Goal: Information Seeking & Learning: Check status

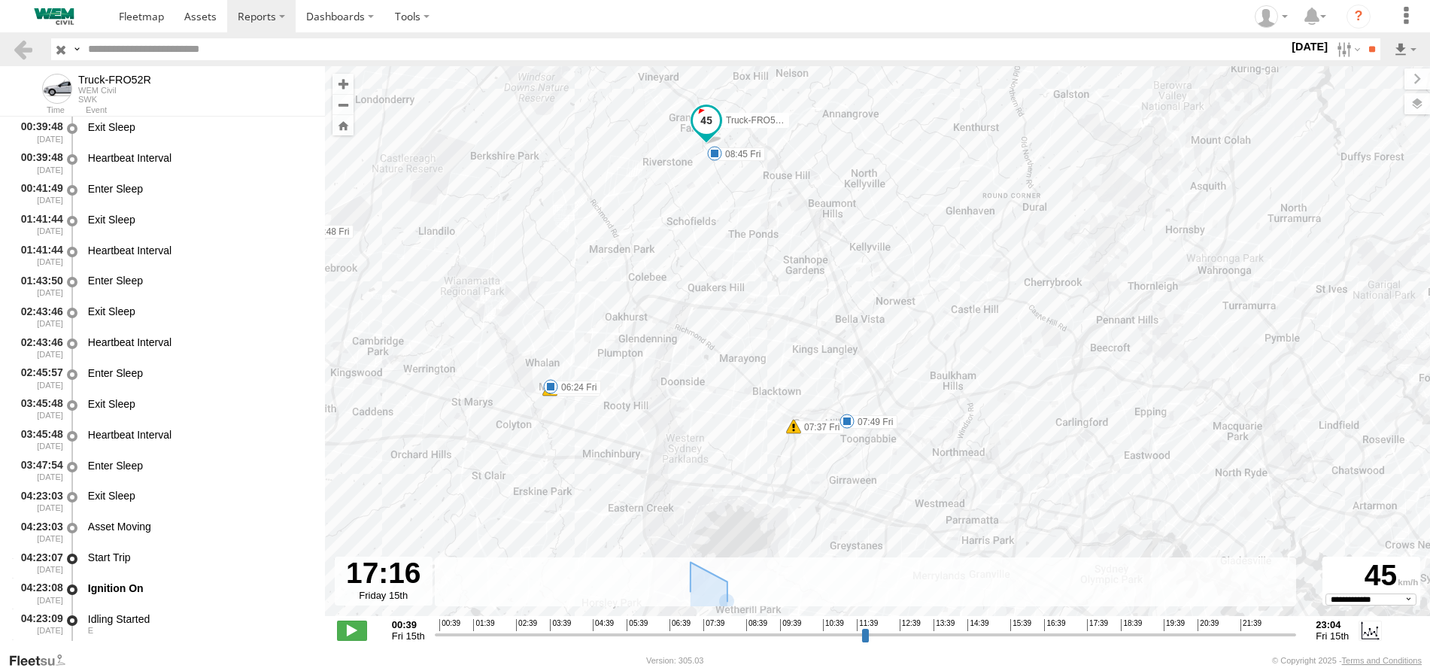
select select "**********"
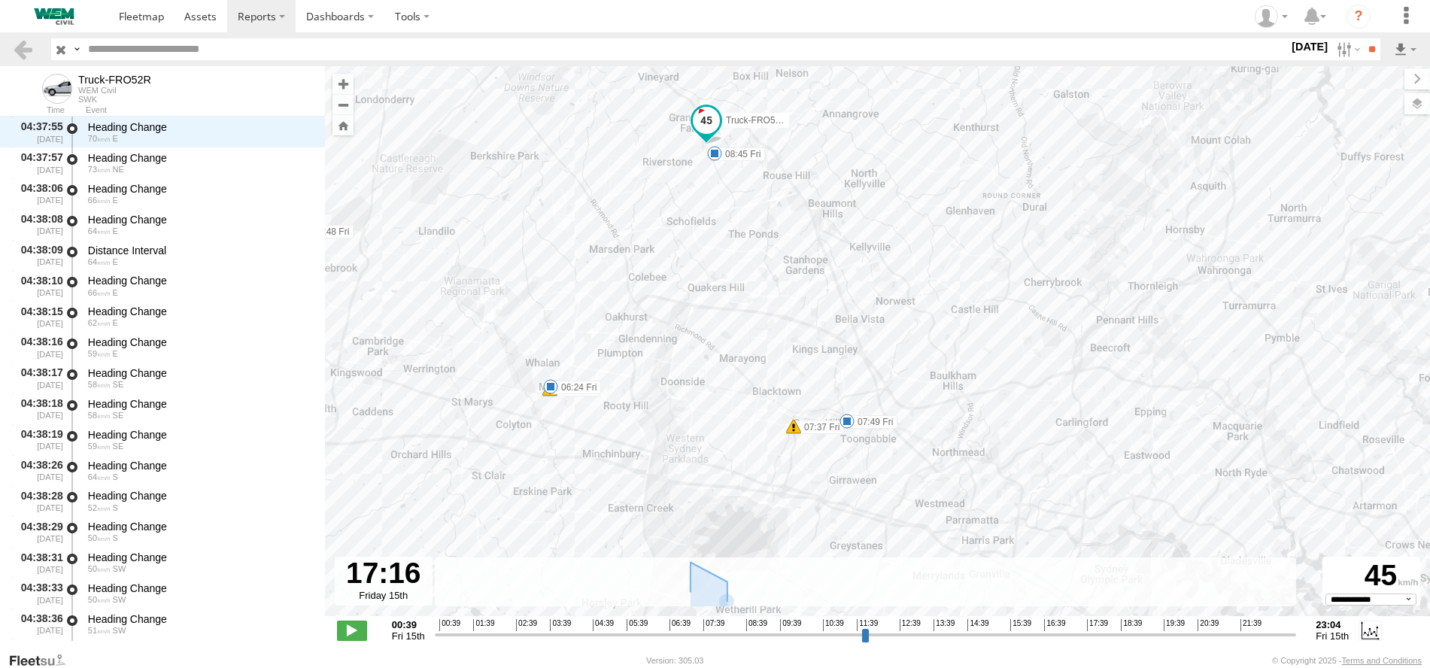
click at [61, 48] on input "button" at bounding box center [61, 49] width 20 height 22
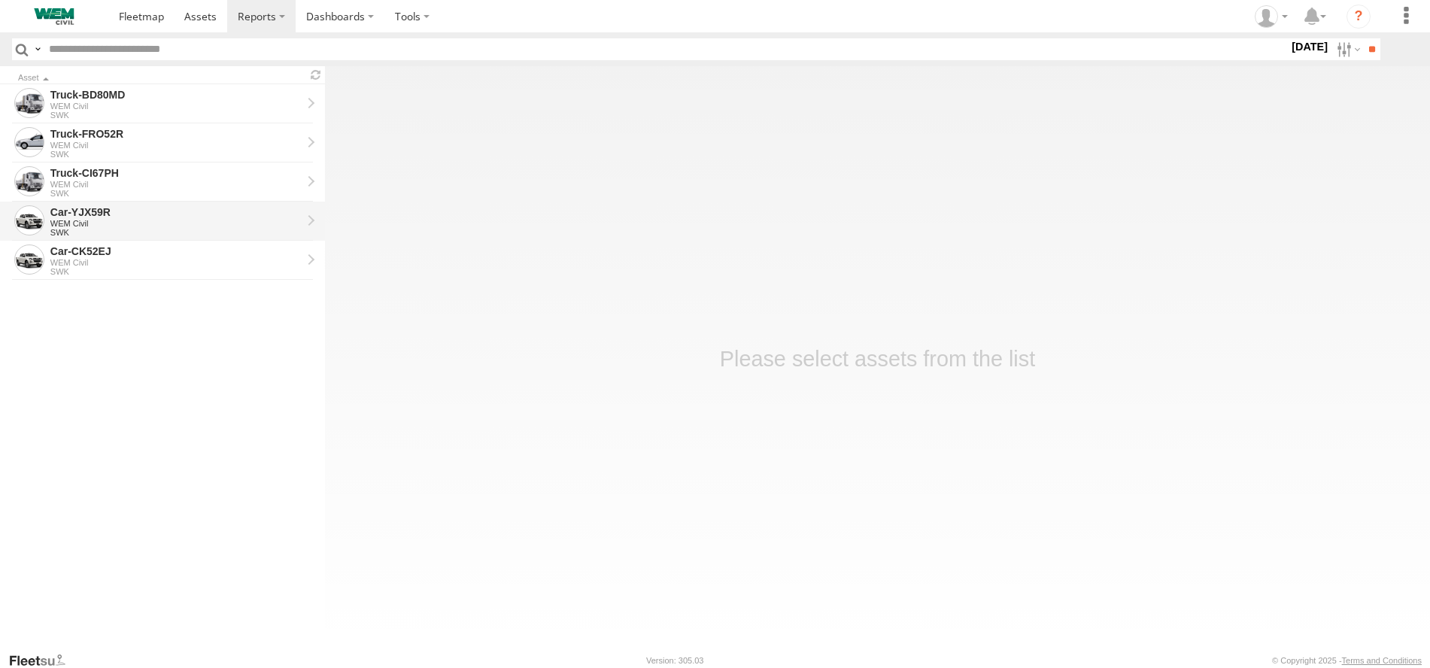
click at [87, 220] on div "WEM Civil" at bounding box center [175, 223] width 251 height 9
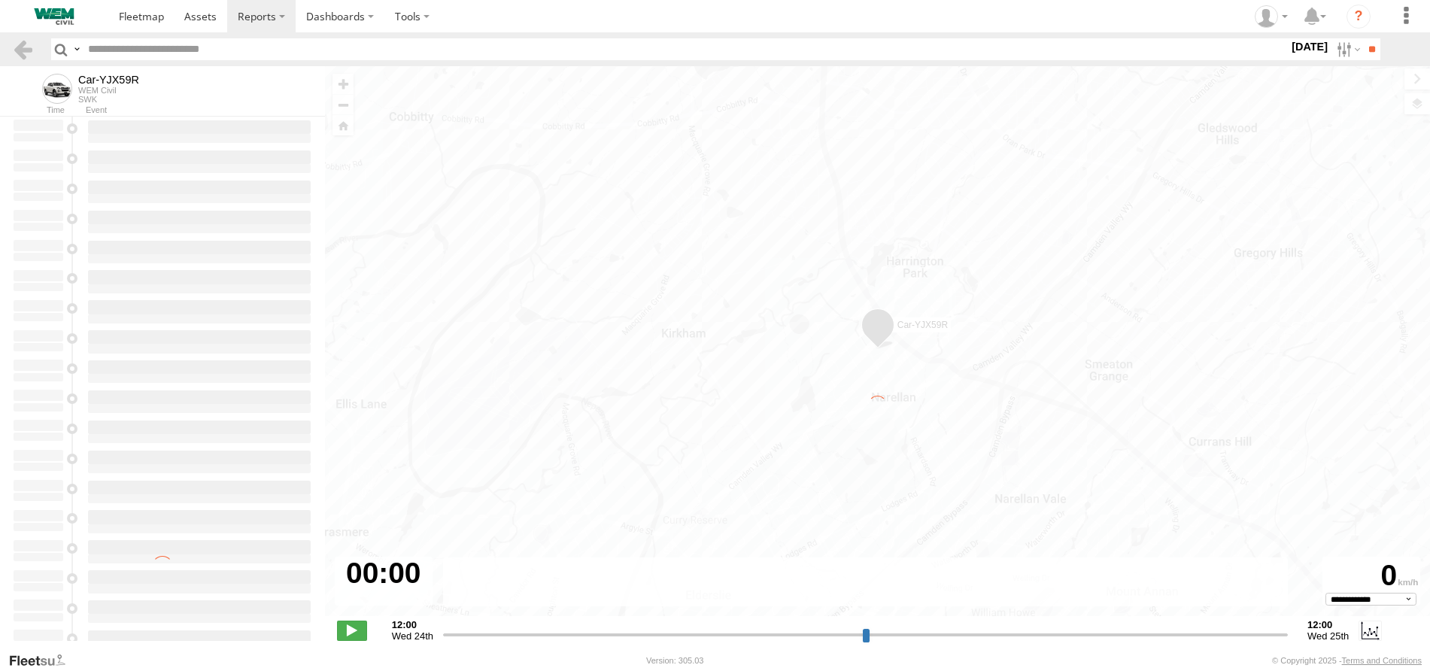
type input "**********"
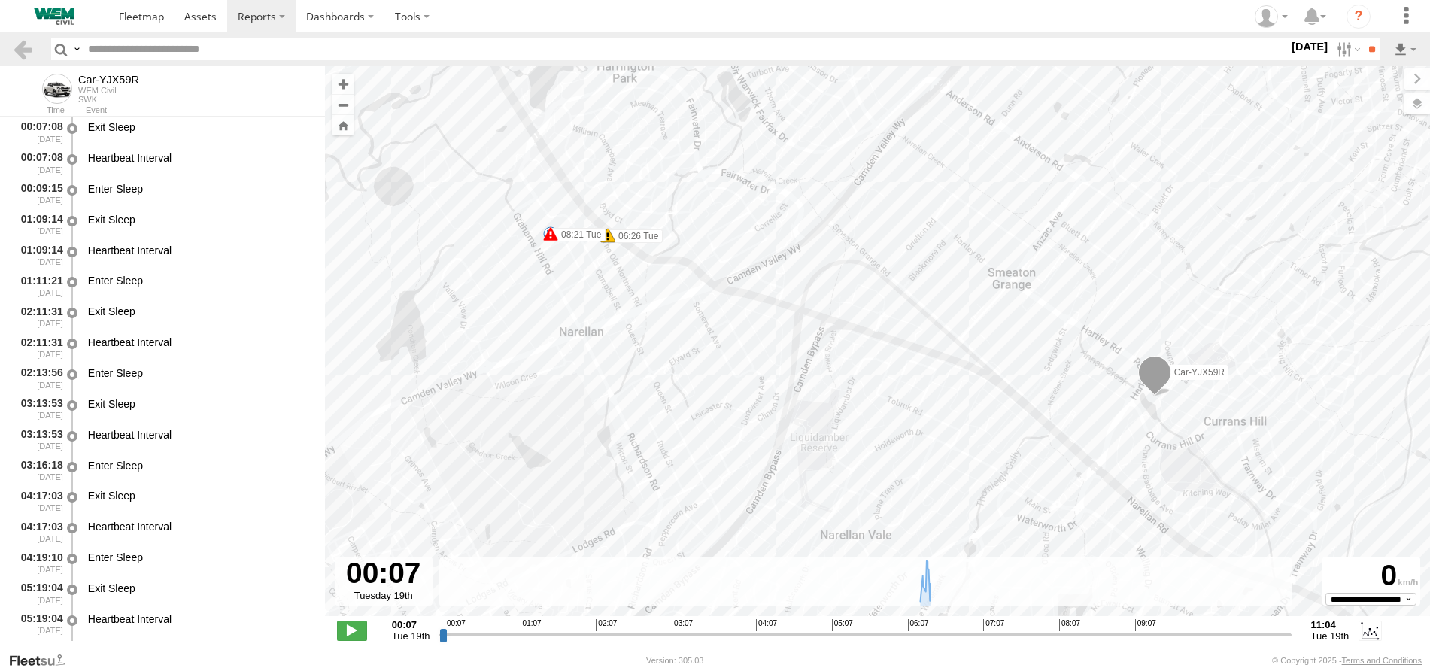
click at [1157, 371] on span at bounding box center [1153, 376] width 33 height 41
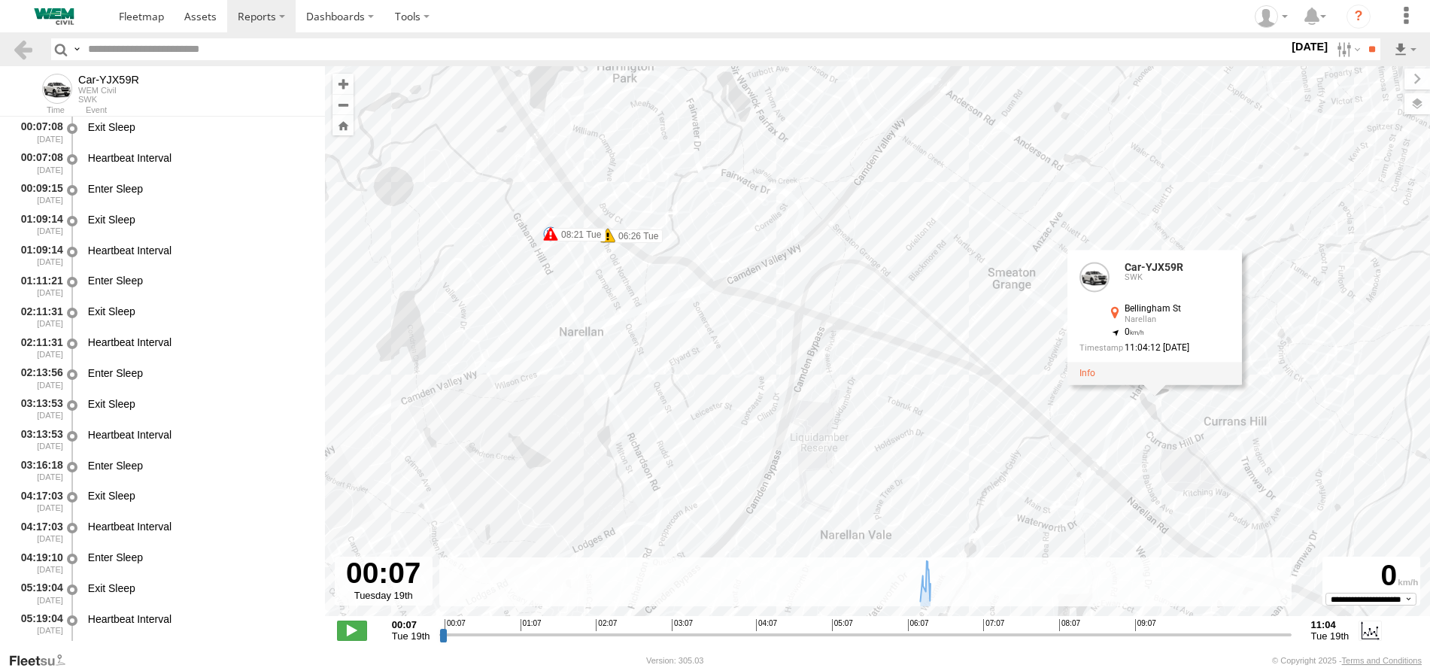
click at [650, 297] on div "Car-YJX59R 06:26 Tue 06:28 Tue 08:21 Tue Car-YJX59R SWK Bellingham St Narellan …" at bounding box center [877, 349] width 1105 height 566
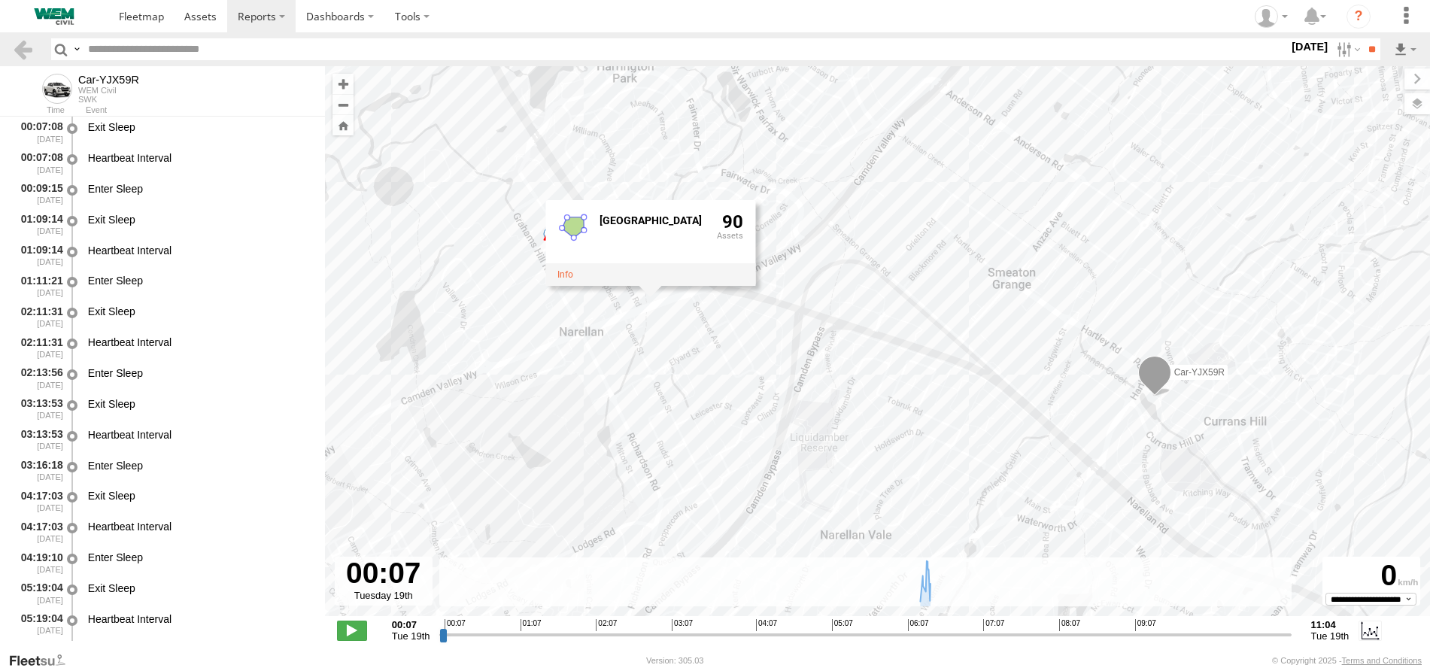
click at [859, 270] on div "Car-YJX59R 06:26 Tue 06:28 Tue 08:21 Tue Greater Sydney 90" at bounding box center [877, 349] width 1105 height 566
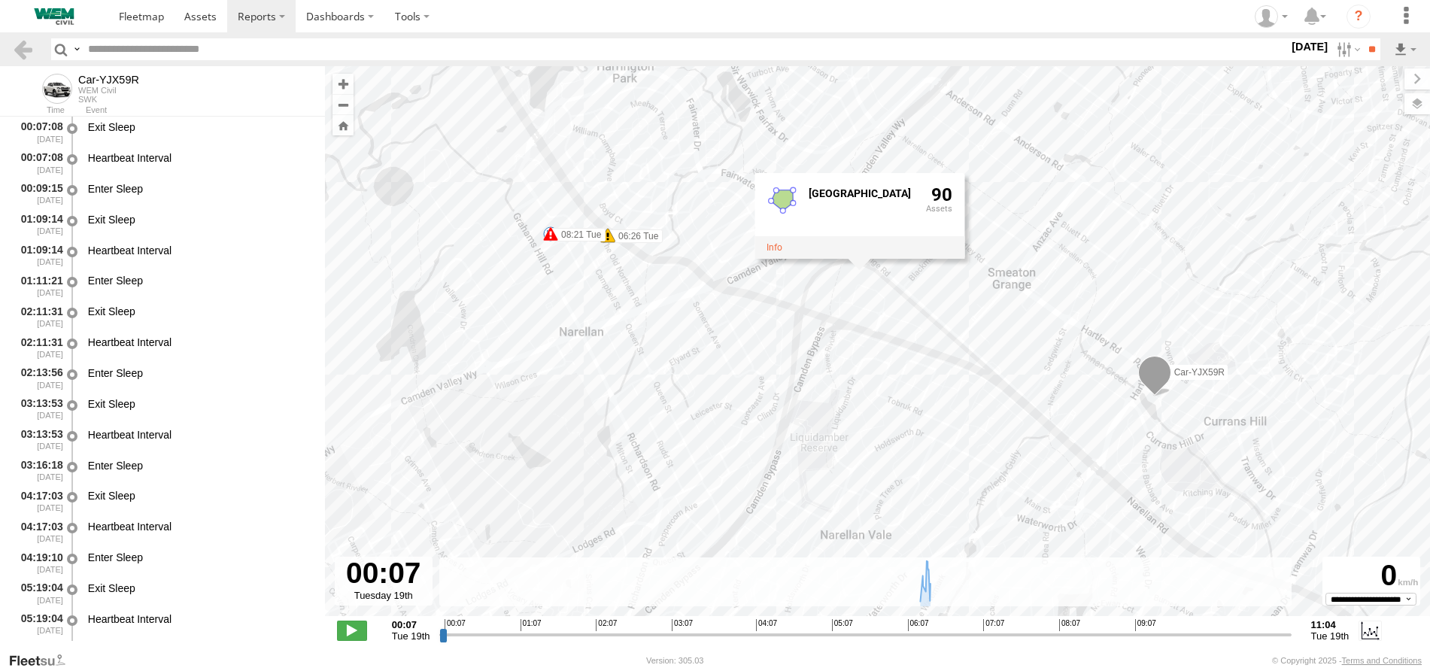
click at [1149, 369] on span at bounding box center [1153, 376] width 33 height 41
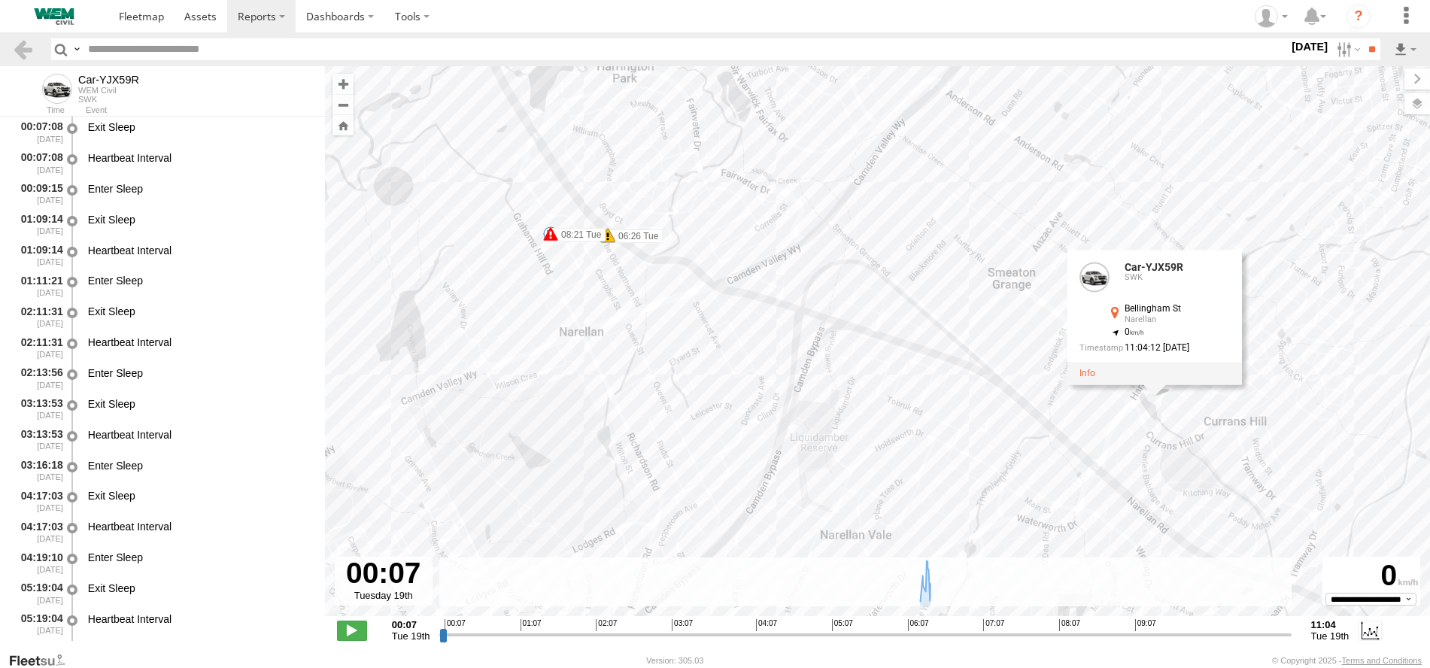
click at [711, 272] on div "Car-YJX59R 06:26 Tue 06:28 Tue 08:21 Tue Car-YJX59R SWK Bellingham St Narellan …" at bounding box center [877, 349] width 1105 height 566
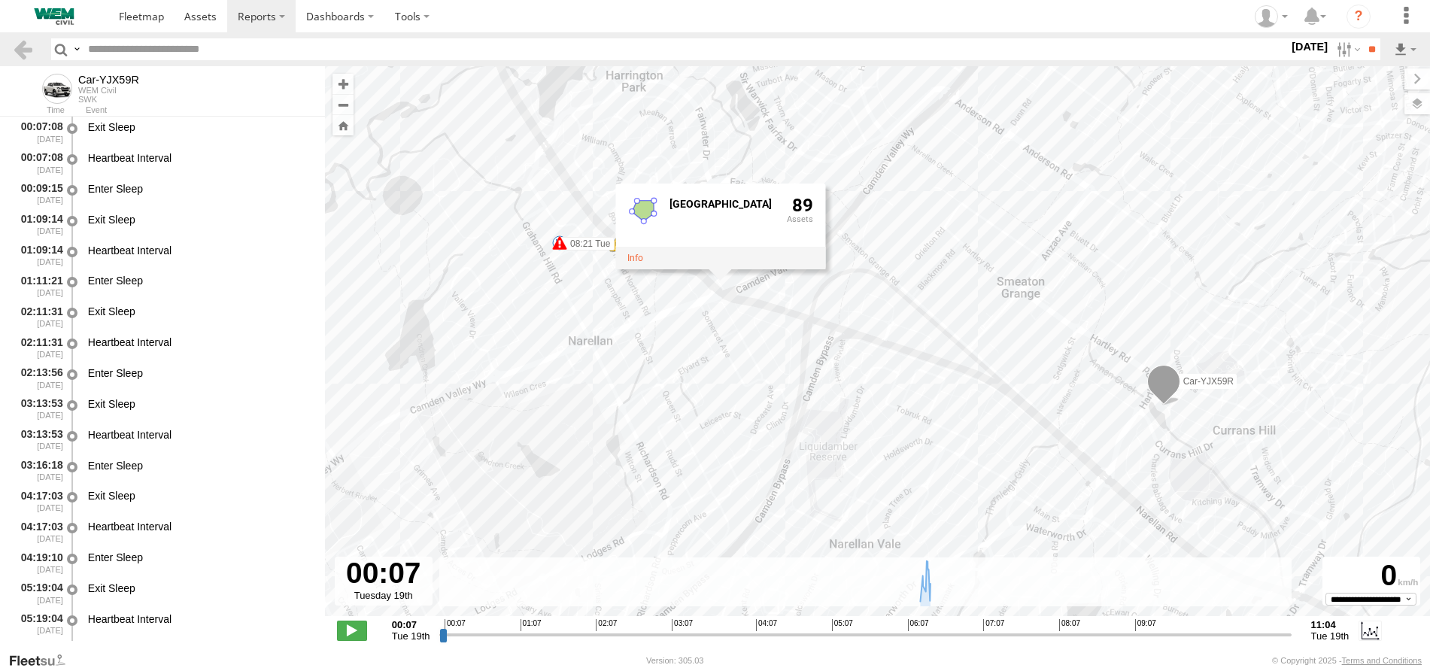
drag, startPoint x: 1150, startPoint y: 385, endPoint x: 1159, endPoint y: 396, distance: 14.4
click at [1159, 396] on span at bounding box center [1162, 385] width 33 height 41
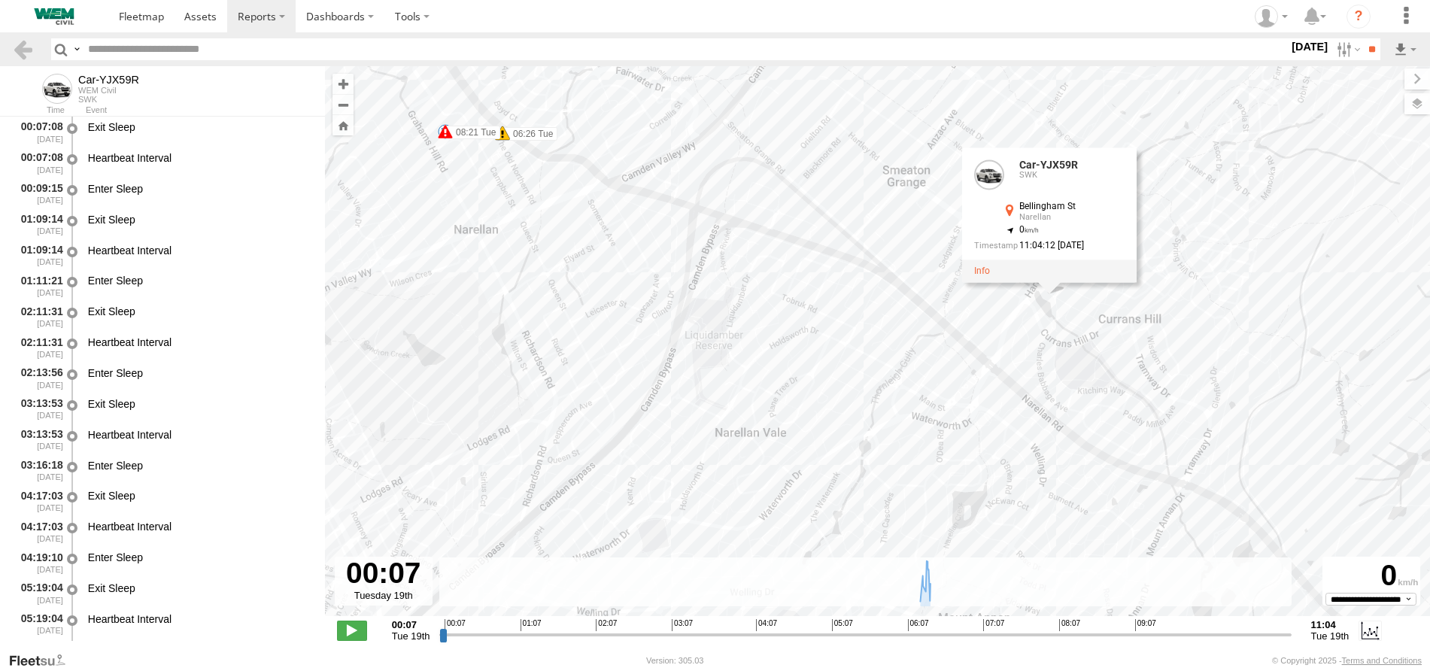
drag, startPoint x: 946, startPoint y: 458, endPoint x: 837, endPoint y: 349, distance: 154.3
click at [837, 349] on div "Car-YJX59R 06:26 Tue 06:28 Tue 08:21 Tue Car-YJX59R SWK Bellingham St Narellan …" at bounding box center [877, 349] width 1105 height 566
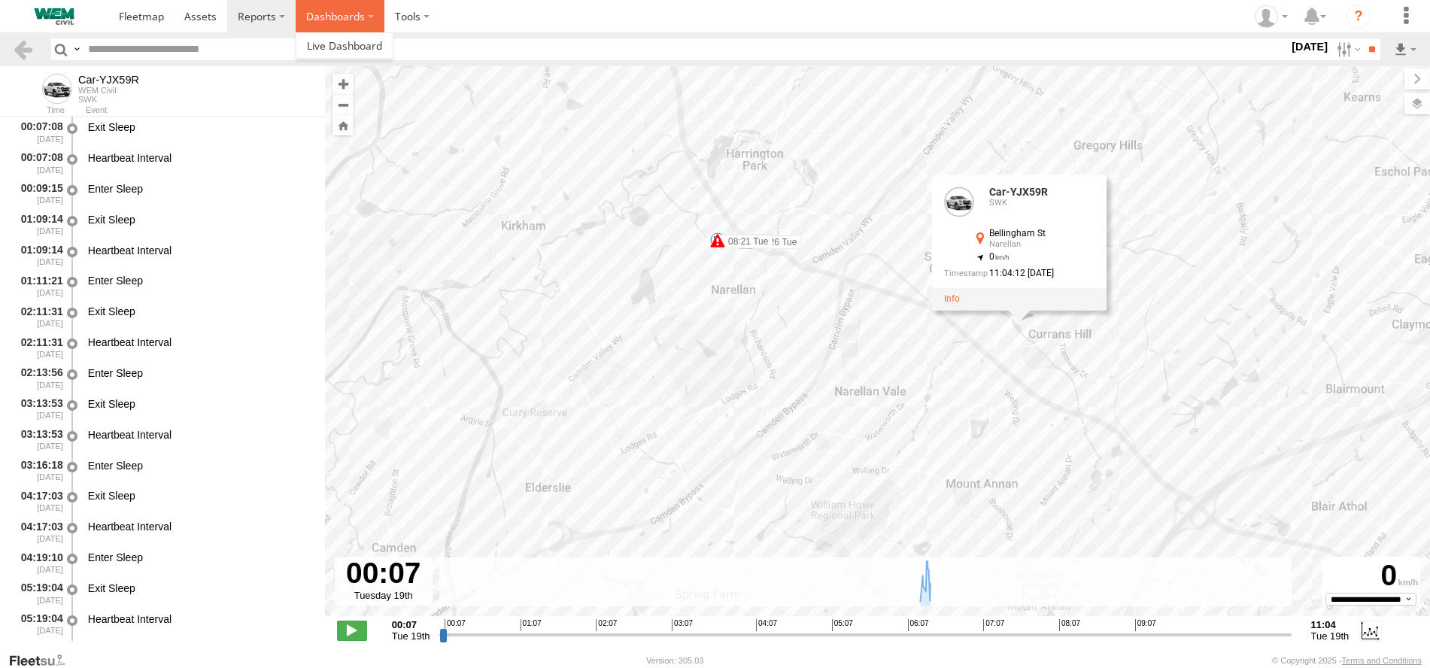
click at [338, 19] on label "Dashboards" at bounding box center [340, 16] width 89 height 32
click at [332, 41] on span at bounding box center [344, 45] width 75 height 14
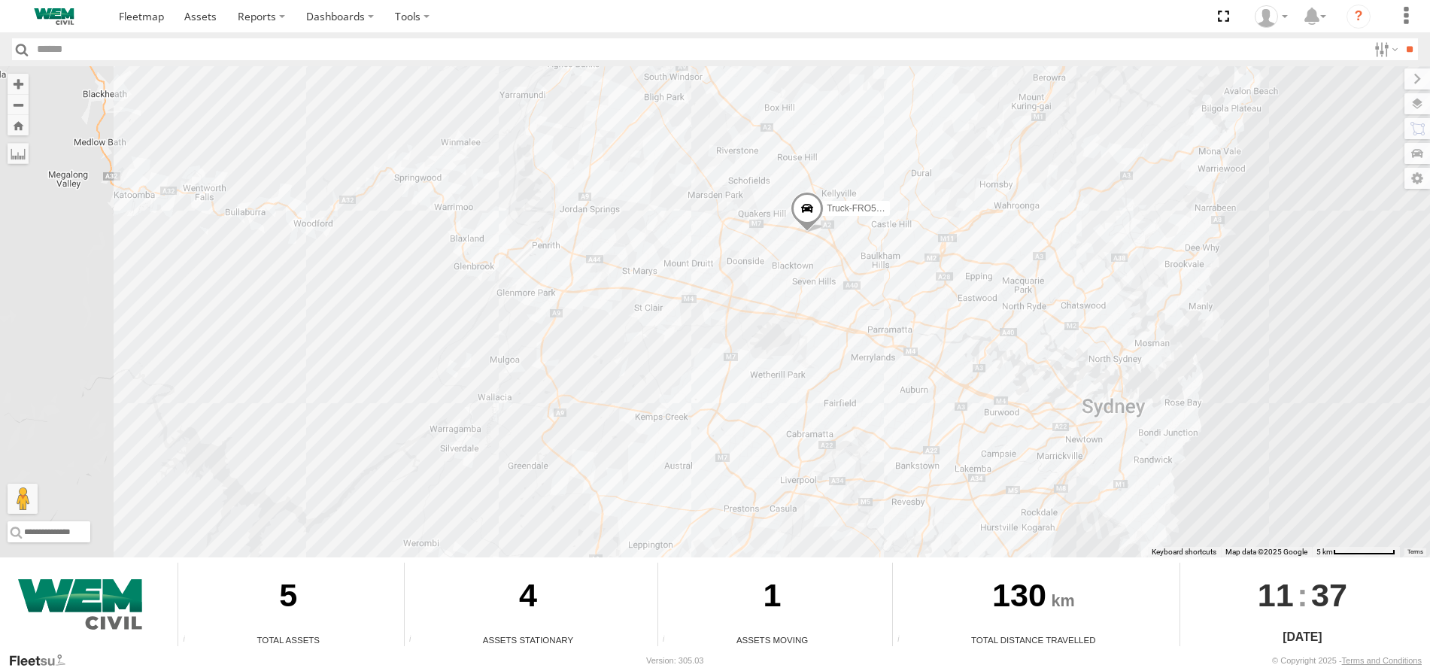
drag, startPoint x: 864, startPoint y: 182, endPoint x: 834, endPoint y: 346, distance: 166.7
click at [834, 346] on div "4 Truck-FRO52R" at bounding box center [715, 311] width 1430 height 491
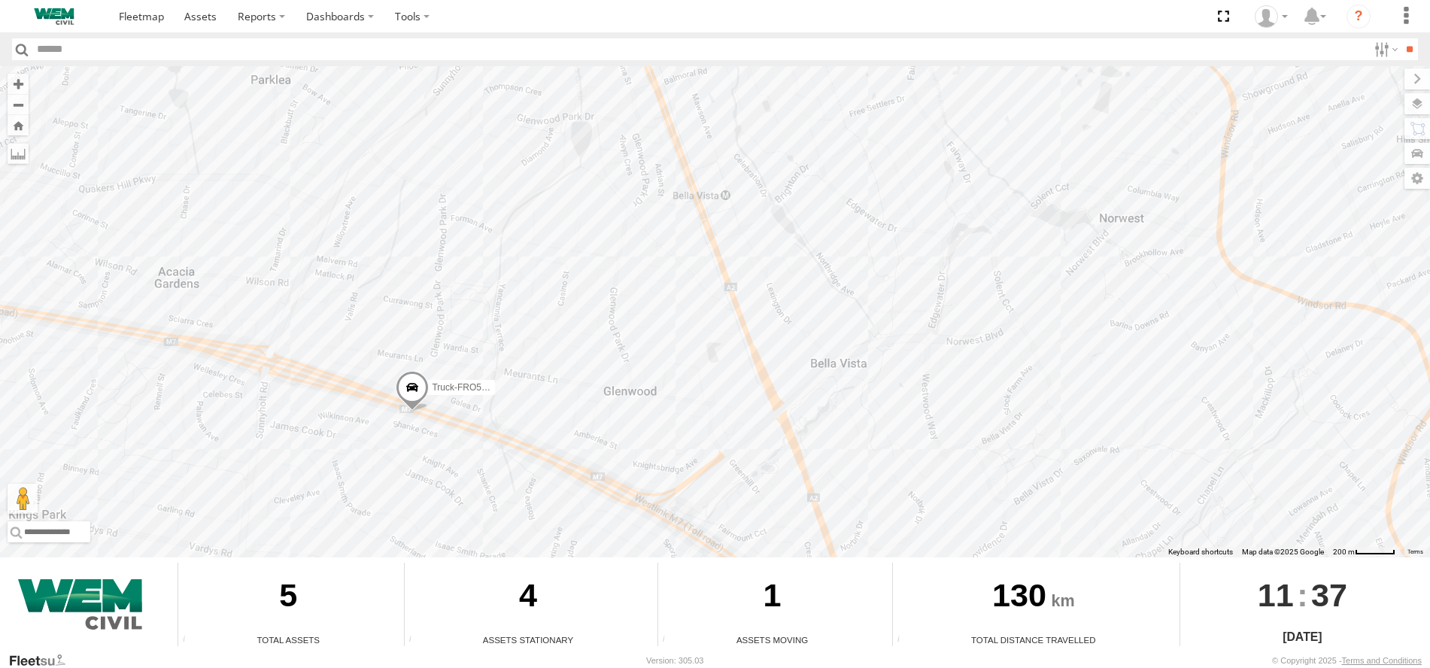
drag, startPoint x: 631, startPoint y: 323, endPoint x: 703, endPoint y: 229, distance: 118.1
click at [699, 231] on div "Truck-FRO52R" at bounding box center [715, 311] width 1430 height 491
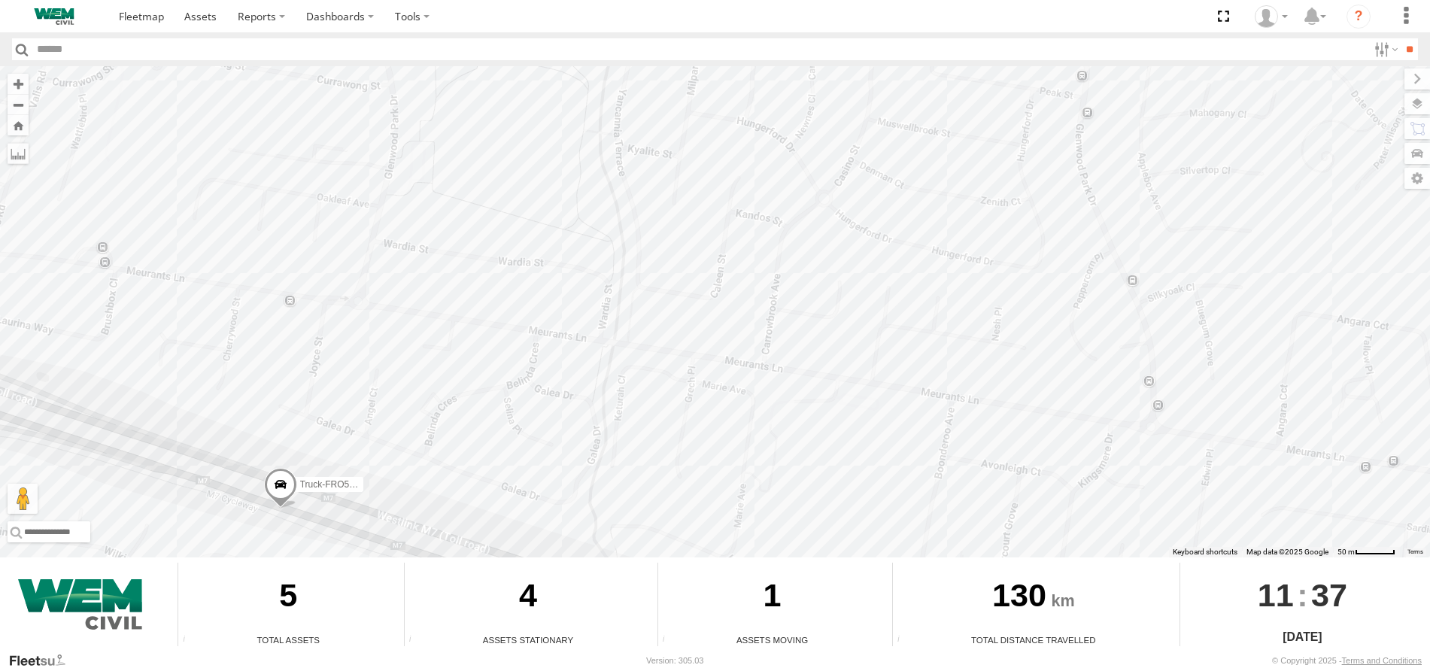
drag, startPoint x: 533, startPoint y: 264, endPoint x: 826, endPoint y: 105, distance: 332.9
click at [821, 110] on div "Truck-FRO52R" at bounding box center [715, 311] width 1430 height 491
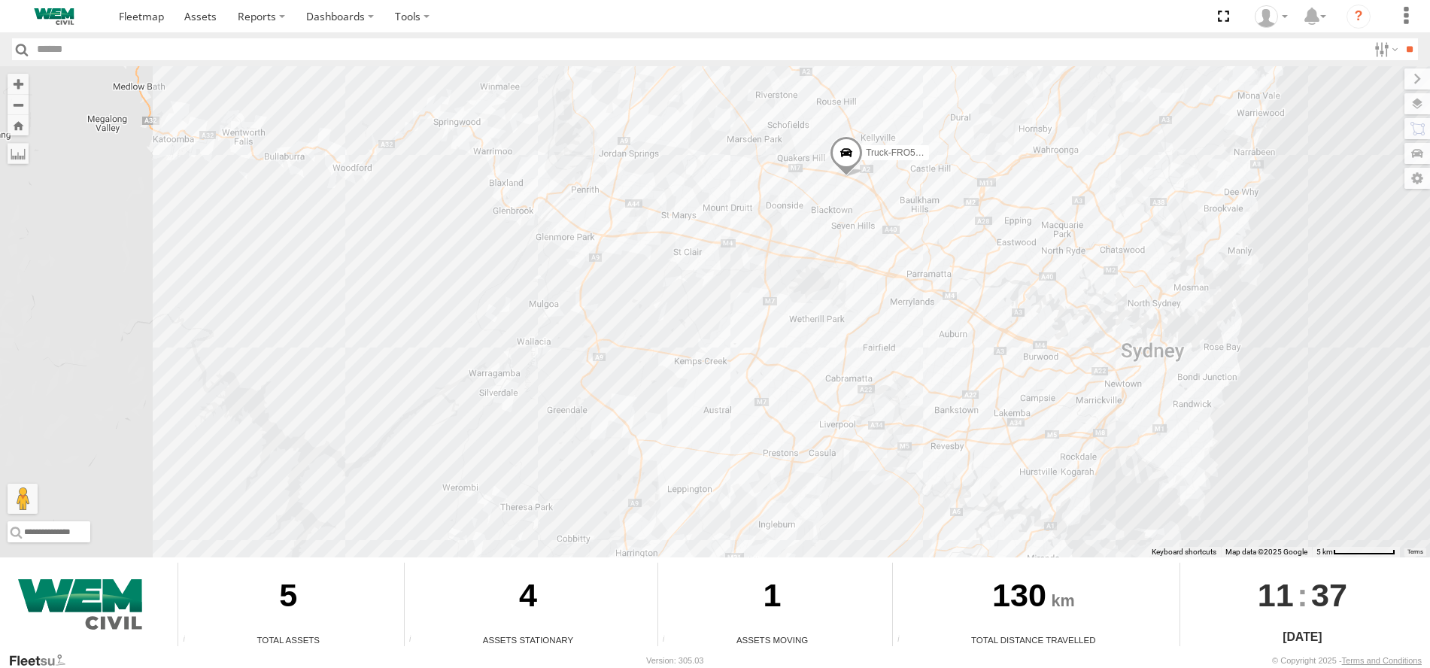
drag, startPoint x: 685, startPoint y: 256, endPoint x: 807, endPoint y: 217, distance: 128.7
click at [811, 213] on div "Truck-FRO52R" at bounding box center [715, 311] width 1430 height 491
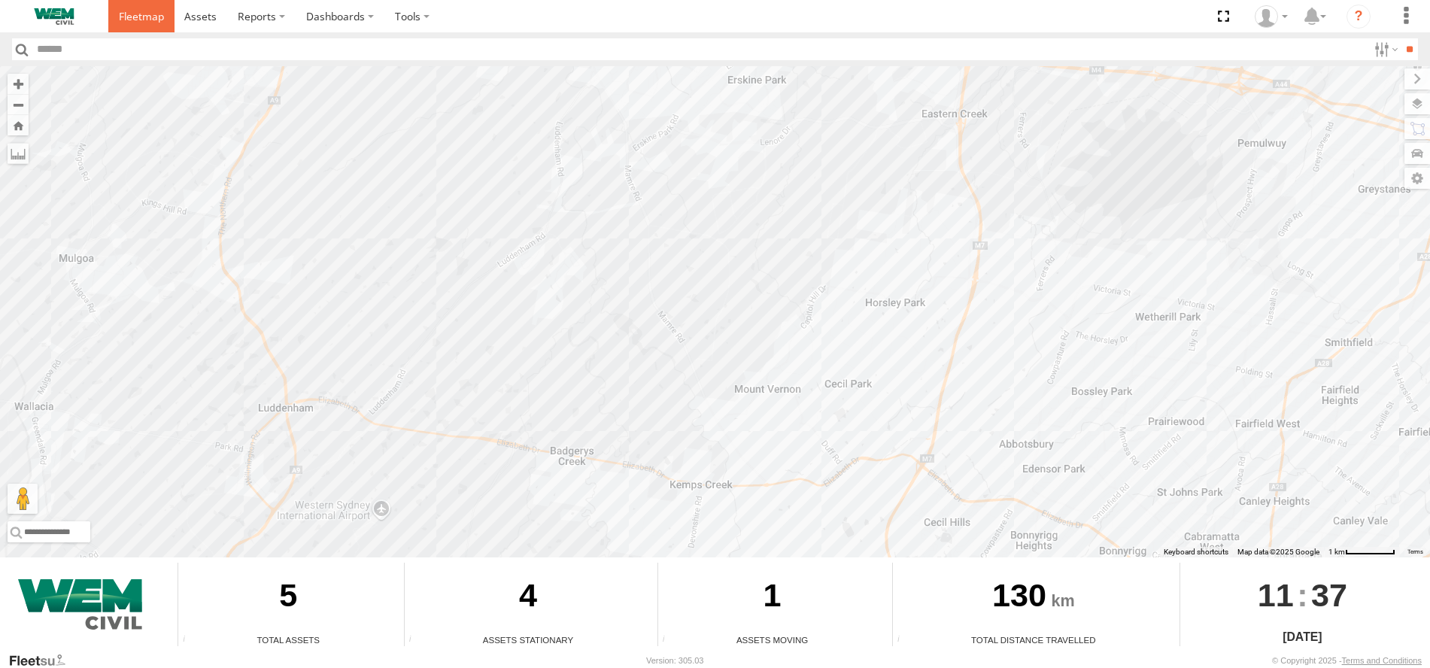
click at [147, 17] on span at bounding box center [141, 16] width 45 height 14
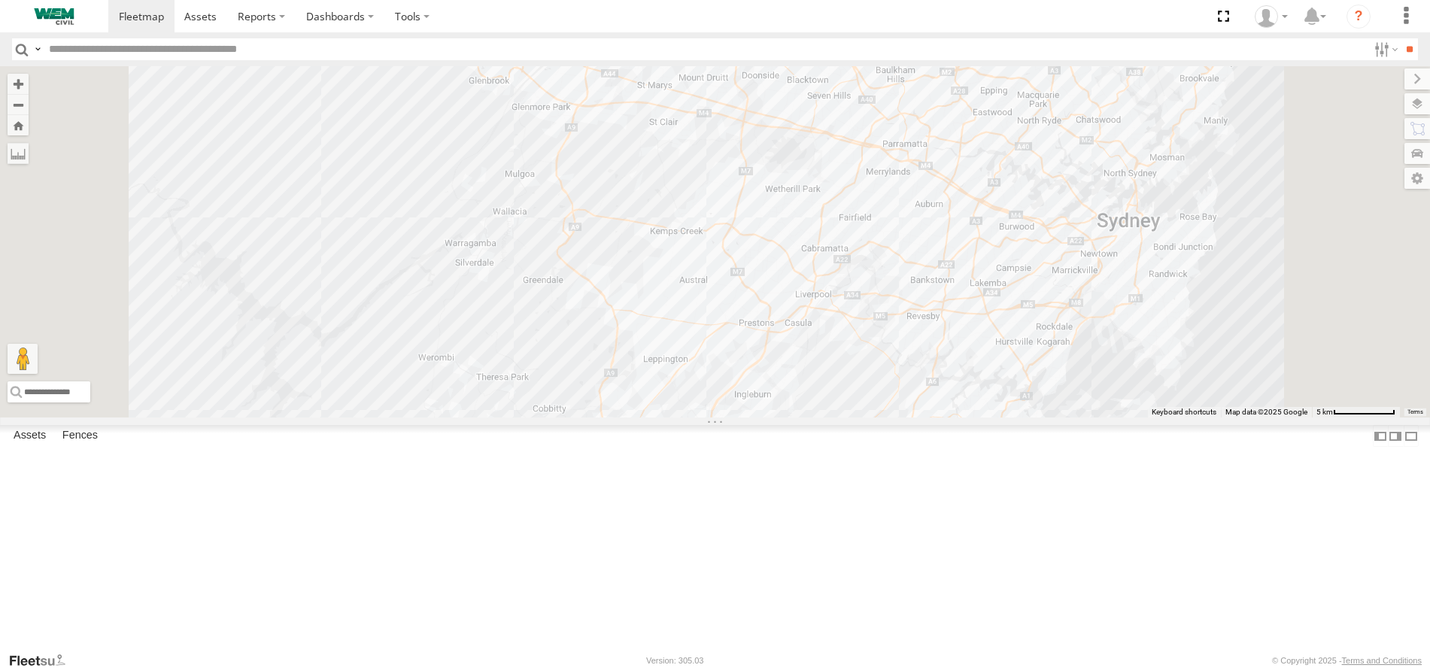
click at [0, 0] on div "Truck-BD80MD" at bounding box center [0, 0] width 0 height 0
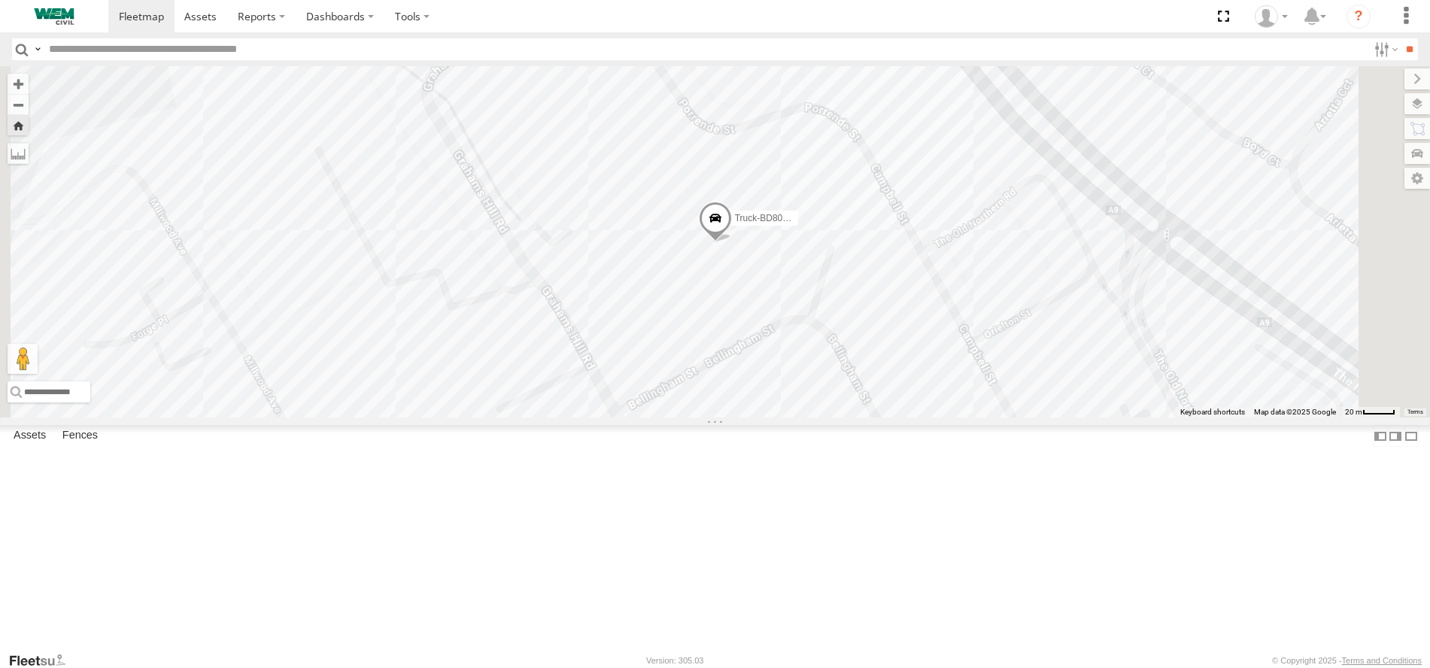
click at [0, 0] on div "Truck-CI67PH" at bounding box center [0, 0] width 0 height 0
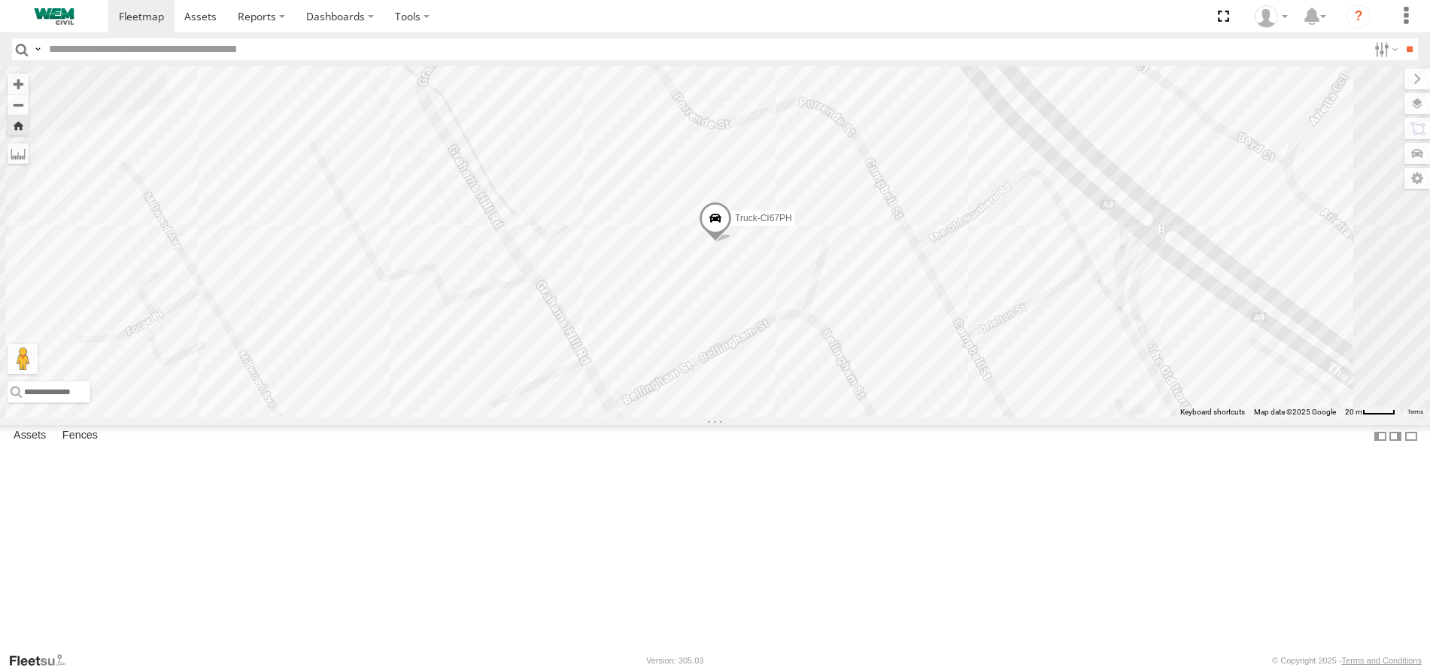
click at [0, 0] on div "Truck-FRO52R" at bounding box center [0, 0] width 0 height 0
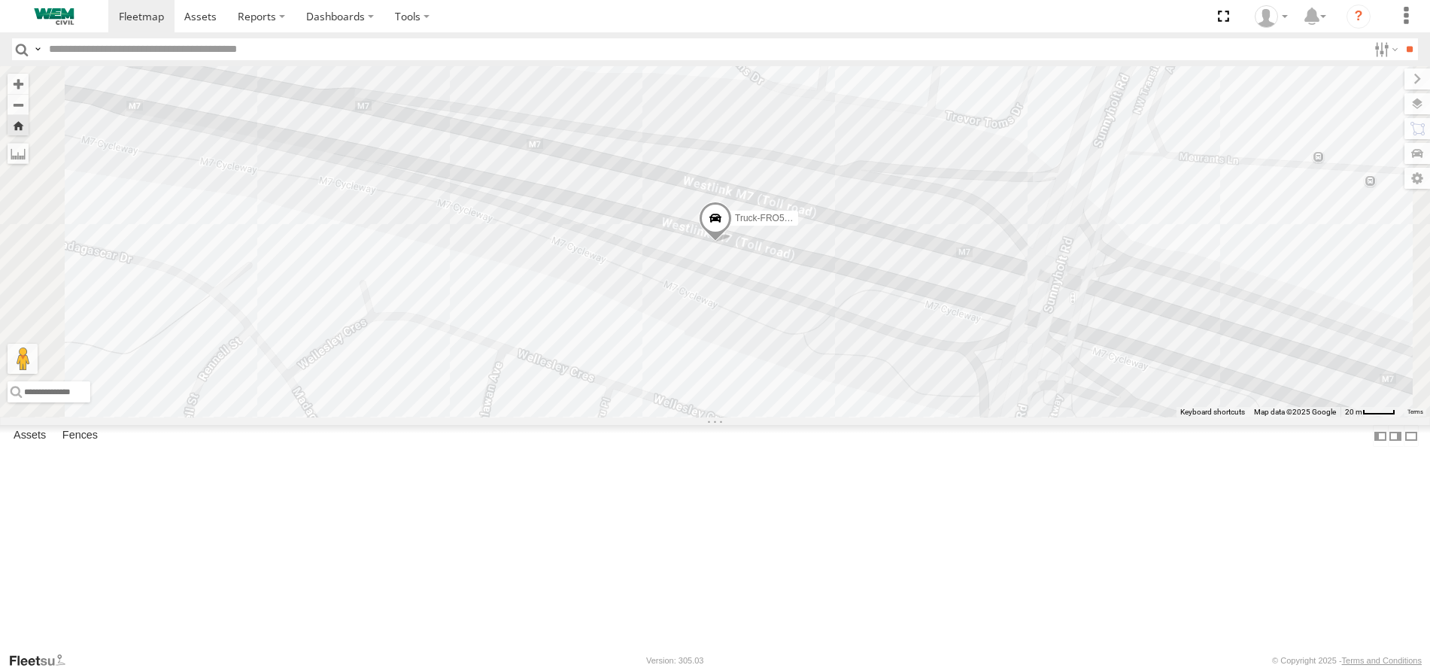
click at [0, 0] on div "Car-YJX59R" at bounding box center [0, 0] width 0 height 0
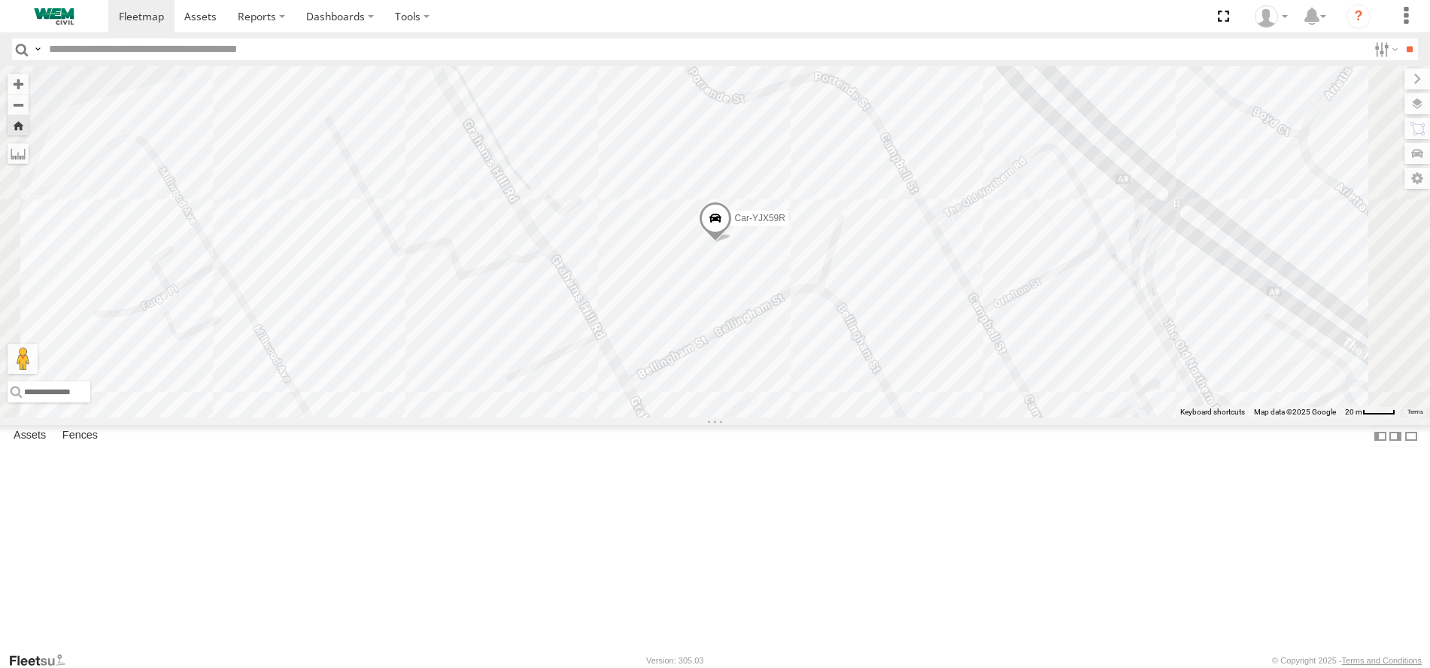
click at [0, 0] on div "Car-CK52EJ" at bounding box center [0, 0] width 0 height 0
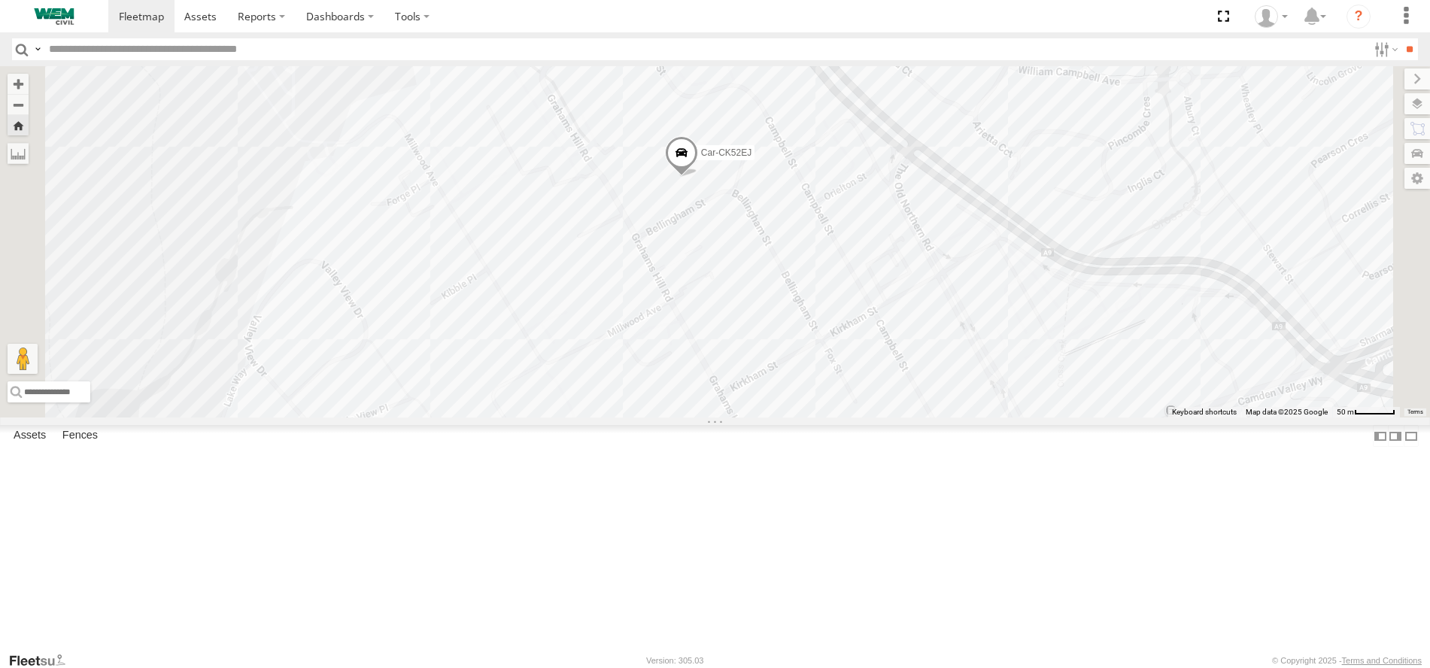
click at [0, 0] on div "Car-YJX59R" at bounding box center [0, 0] width 0 height 0
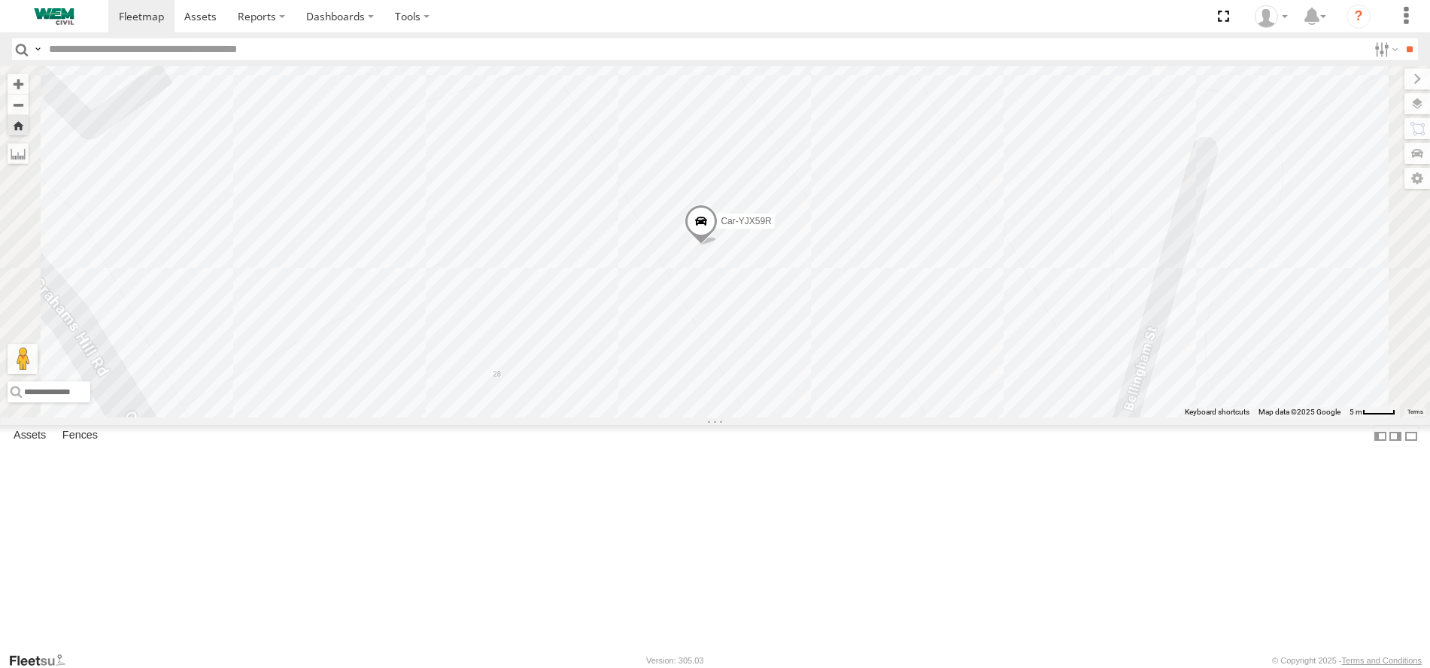
click at [0, 0] on div "Car-YJX59R" at bounding box center [0, 0] width 0 height 0
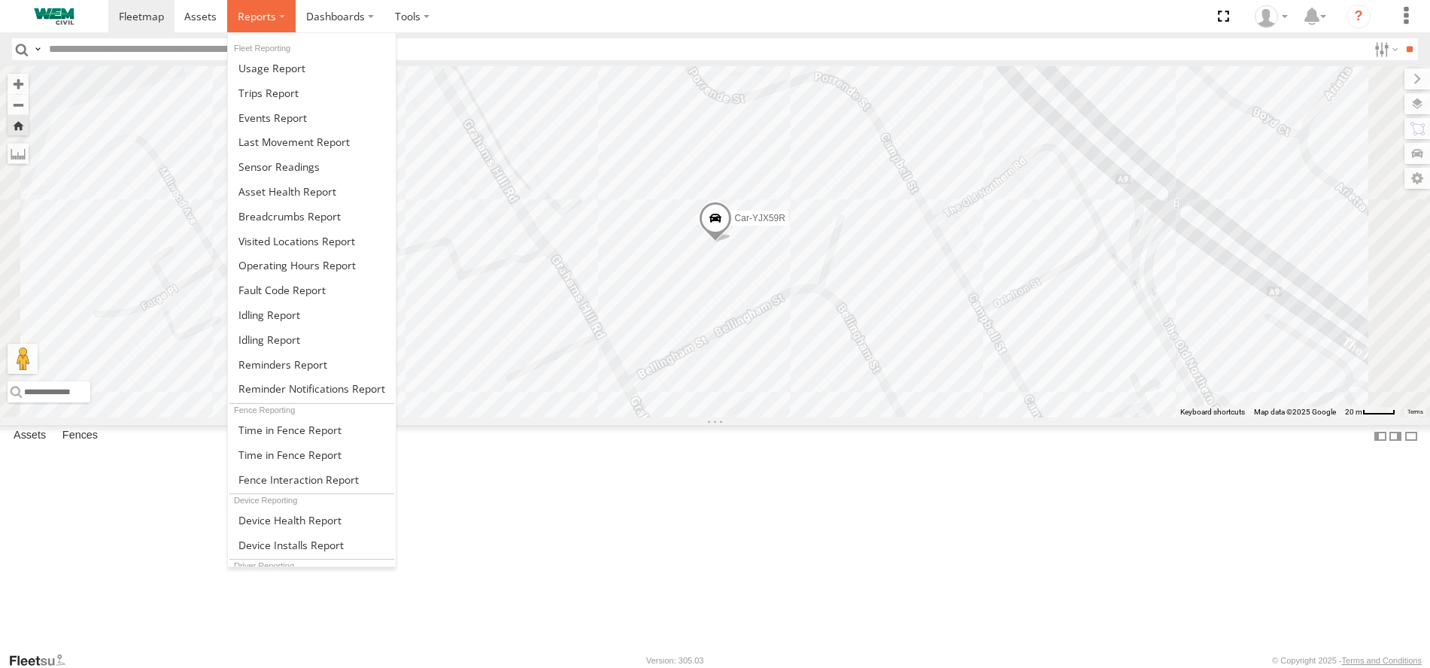
click at [254, 19] on span at bounding box center [257, 16] width 38 height 14
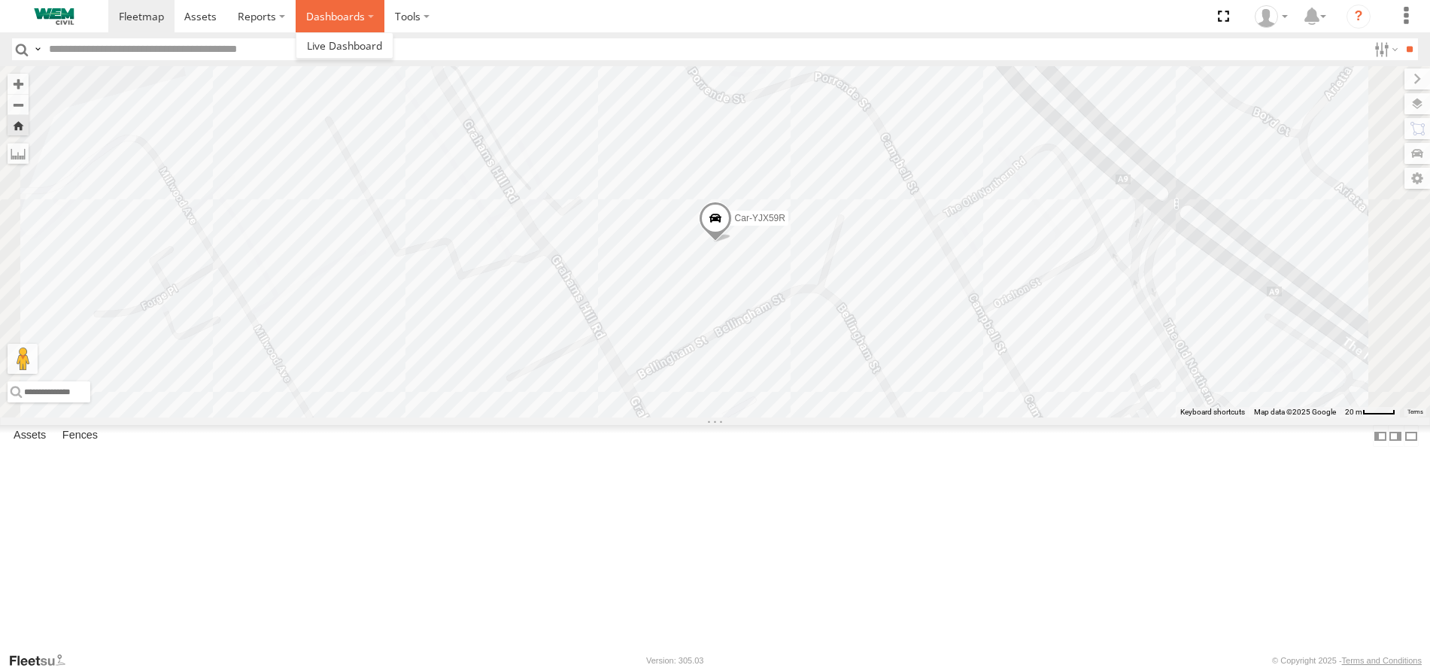
click at [312, 26] on label "Dashboards" at bounding box center [340, 16] width 89 height 32
click at [331, 17] on label "Dashboards" at bounding box center [340, 16] width 89 height 32
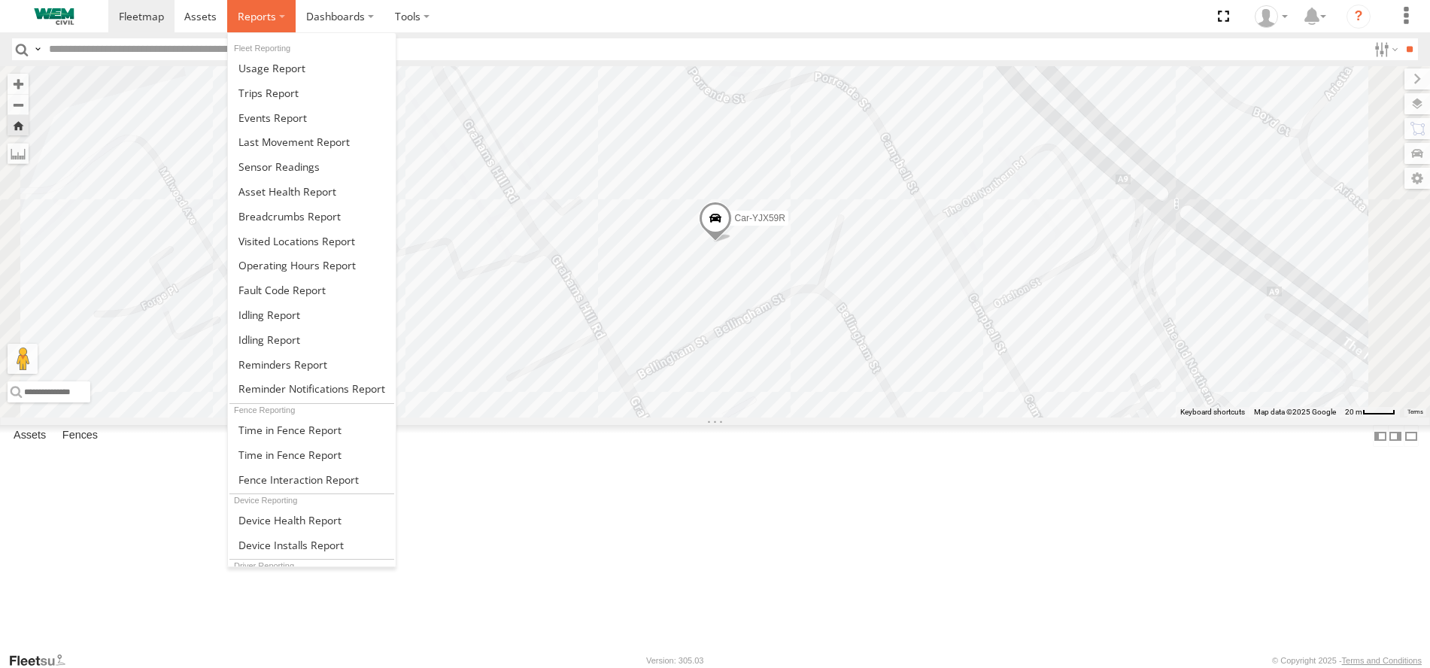
click at [273, 23] on span at bounding box center [257, 16] width 38 height 14
click at [299, 210] on span at bounding box center [289, 216] width 102 height 14
